Goal: Find specific page/section: Find specific page/section

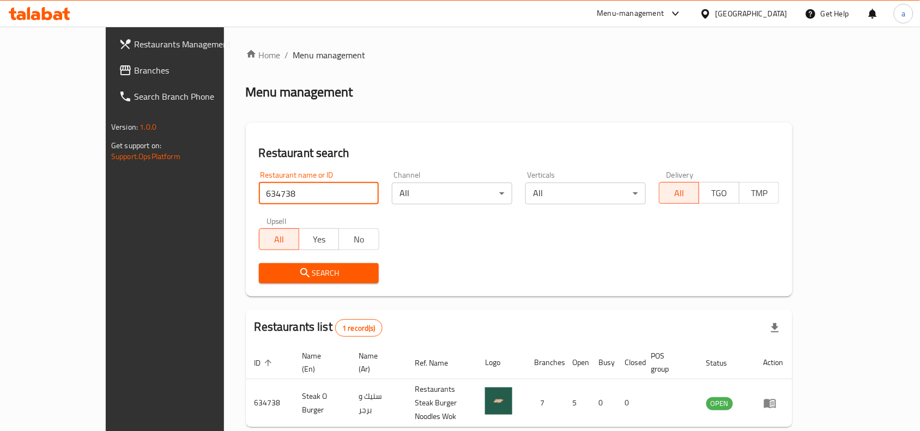
click at [134, 74] on span "Branches" at bounding box center [192, 70] width 117 height 13
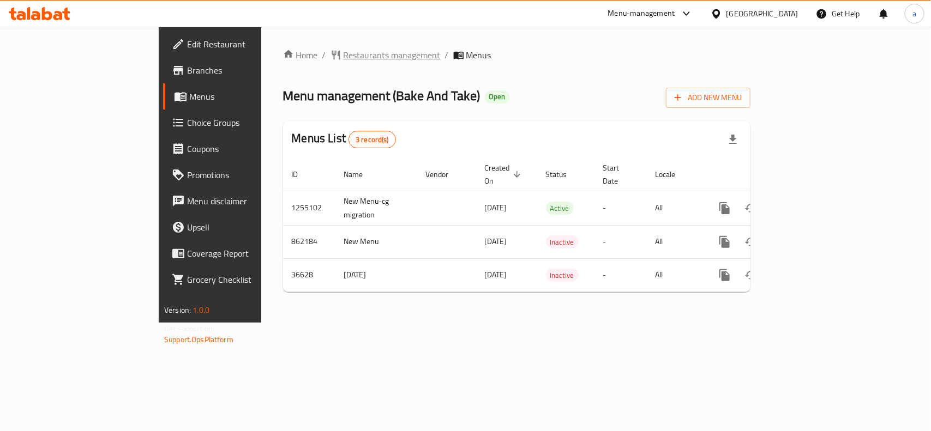
click at [343, 56] on span "Restaurants management" at bounding box center [391, 55] width 97 height 13
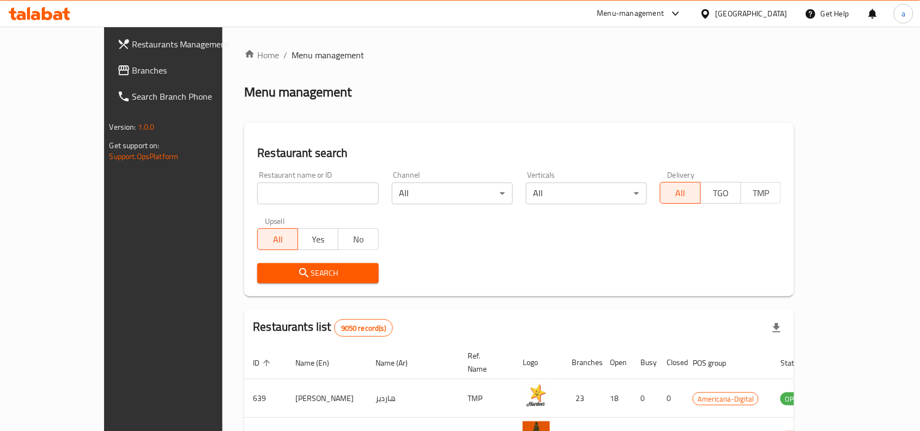
click at [286, 184] on input "search" at bounding box center [317, 194] width 121 height 22
paste input "18961"
type input "18961"
click button "Search" at bounding box center [317, 273] width 121 height 20
